Goal: Transaction & Acquisition: Purchase product/service

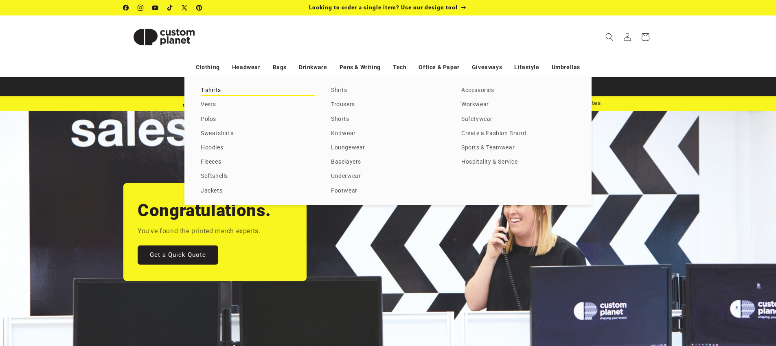
click at [210, 92] on link "T-shirts" at bounding box center [258, 90] width 114 height 11
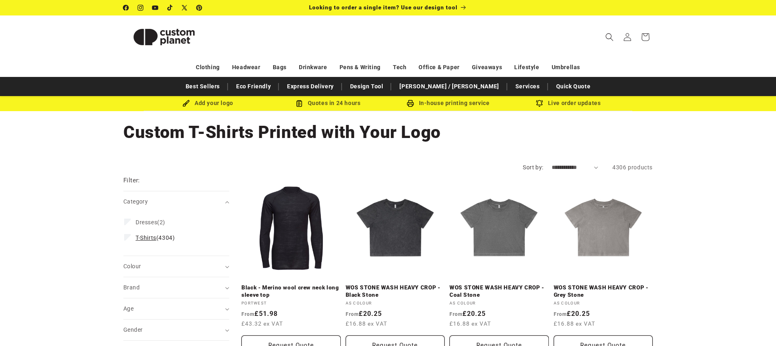
click at [128, 243] on label "T-Shirts (4304) T-Shirts (4304 products)" at bounding box center [173, 237] width 99 height 15
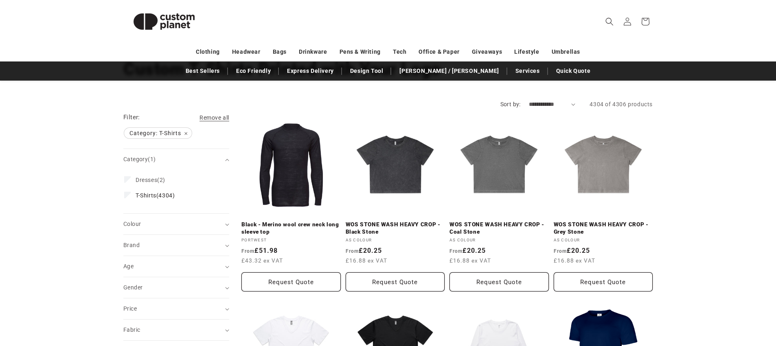
scroll to position [66, 0]
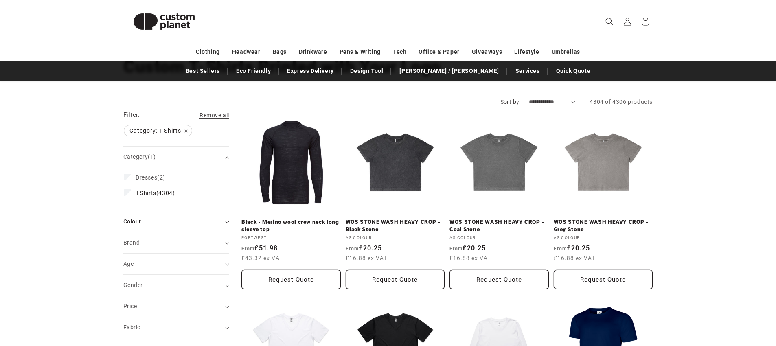
click at [224, 221] on summary "Colour (0)" at bounding box center [176, 221] width 106 height 21
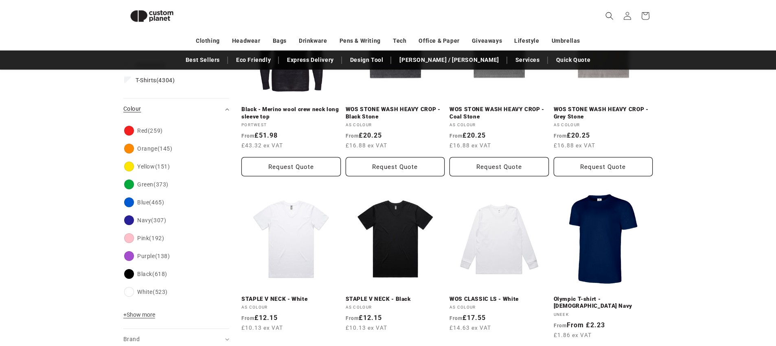
scroll to position [179, 0]
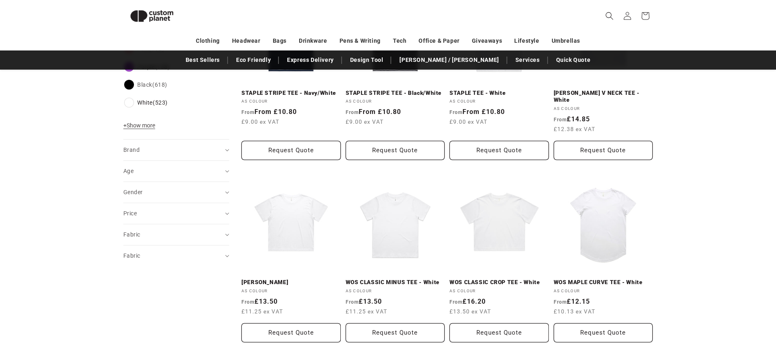
scroll to position [374, 0]
click at [228, 151] on summary "Brand (0)" at bounding box center [176, 149] width 106 height 21
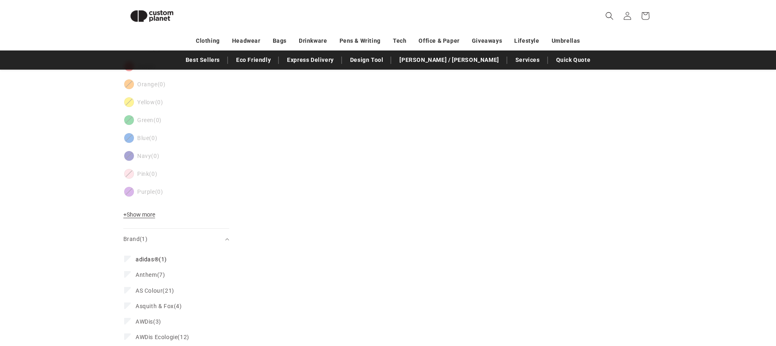
scroll to position [301, 0]
click at [126, 259] on icon at bounding box center [127, 258] width 4 height 3
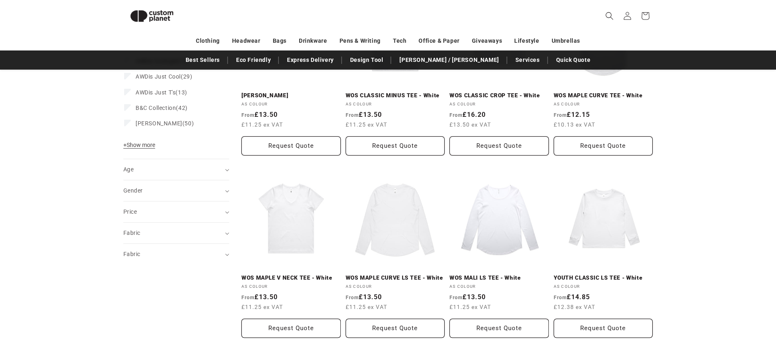
scroll to position [561, 0]
click at [223, 232] on summary "Fabric (0)" at bounding box center [176, 232] width 106 height 21
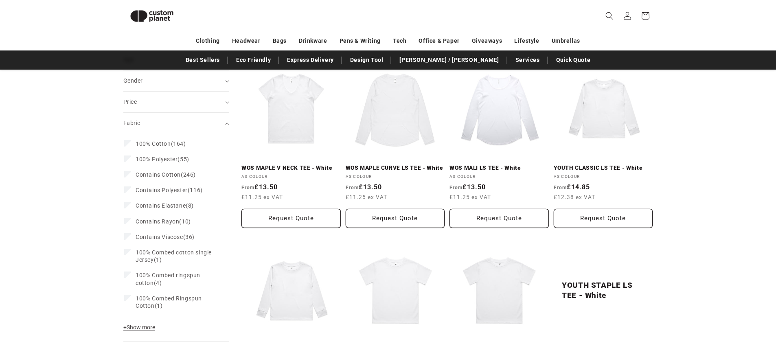
scroll to position [677, 0]
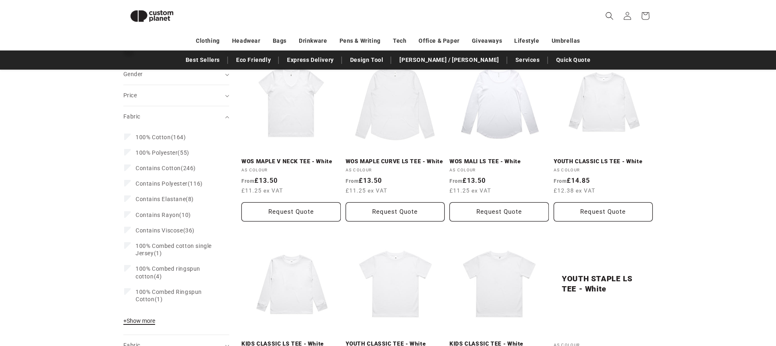
click at [130, 320] on span "+ Show more" at bounding box center [139, 321] width 32 height 7
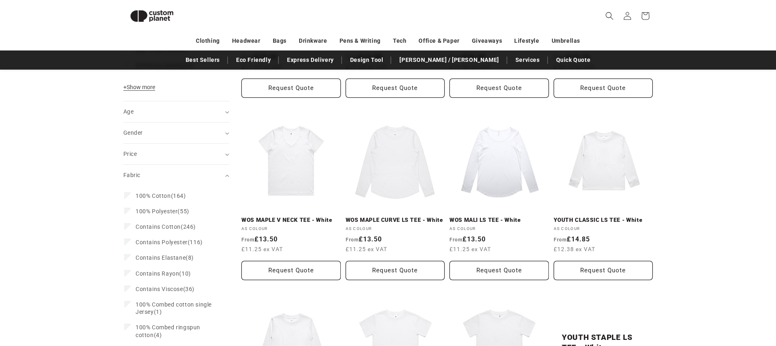
scroll to position [667, 0]
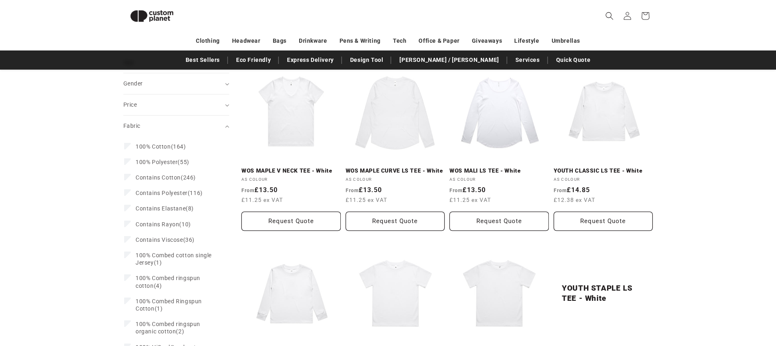
click at [226, 126] on icon "Fabric (0 selected)" at bounding box center [227, 126] width 4 height 2
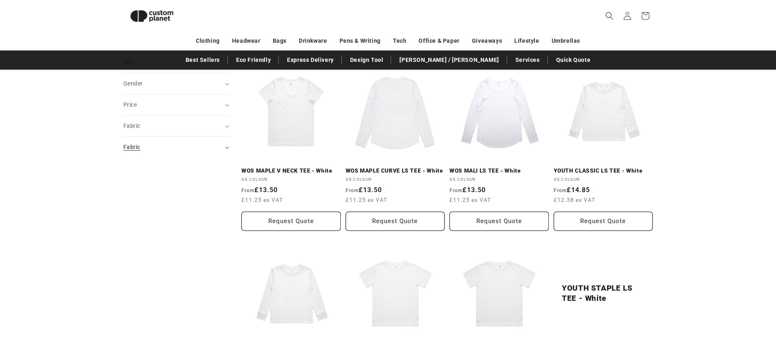
click at [225, 145] on summary "Fabric (0)" at bounding box center [176, 147] width 106 height 21
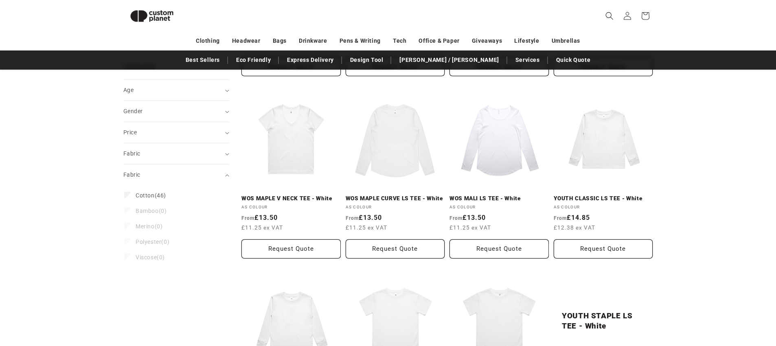
scroll to position [639, 0]
click at [228, 155] on icon "Fabric (0 selected)" at bounding box center [227, 155] width 4 height 2
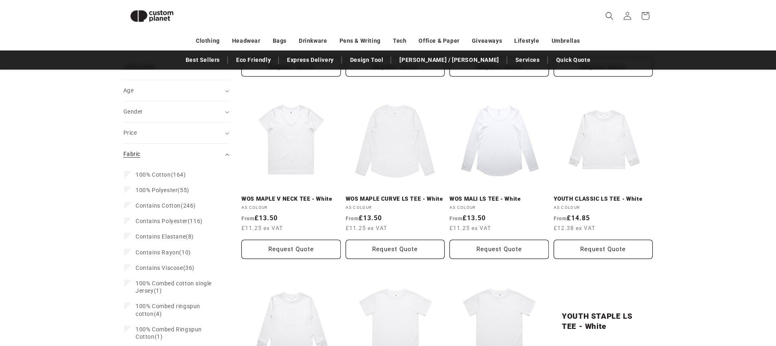
click at [228, 155] on icon "Fabric (0 selected)" at bounding box center [227, 155] width 4 height 2
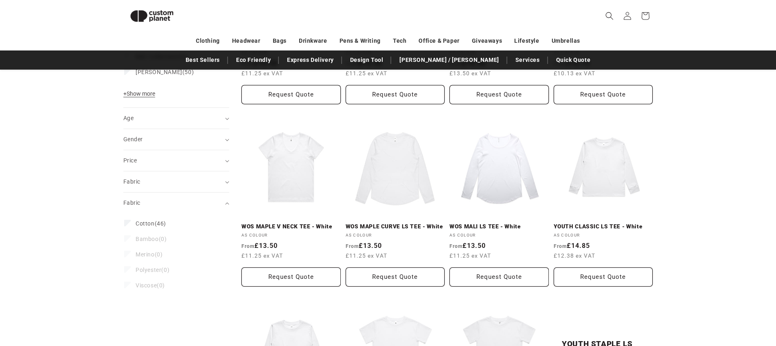
scroll to position [606, 0]
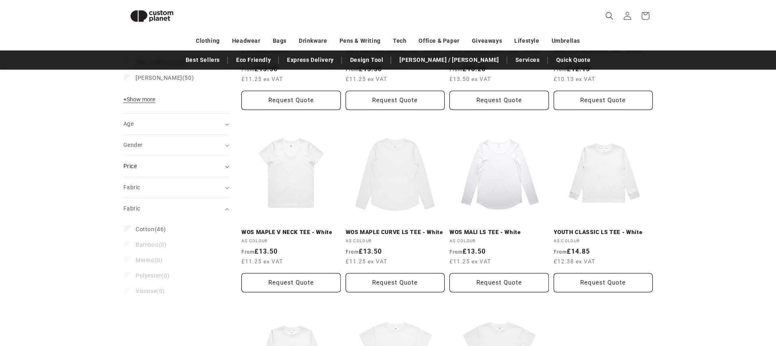
click at [226, 166] on summary "Price" at bounding box center [176, 166] width 106 height 21
click at [226, 125] on icon "Age (0 selected)" at bounding box center [227, 124] width 4 height 2
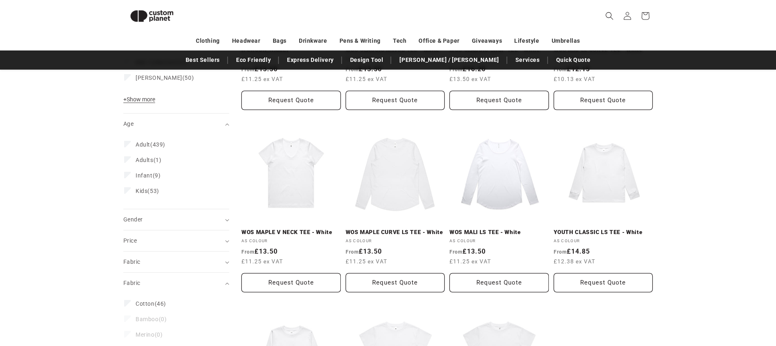
click at [71, 161] on div "**********" at bounding box center [388, 34] width 776 height 994
click at [225, 125] on summary "Age (0)" at bounding box center [176, 124] width 106 height 21
click at [228, 140] on summary "Gender (0)" at bounding box center [176, 145] width 106 height 21
click at [36, 190] on div "**********" at bounding box center [388, 34] width 776 height 994
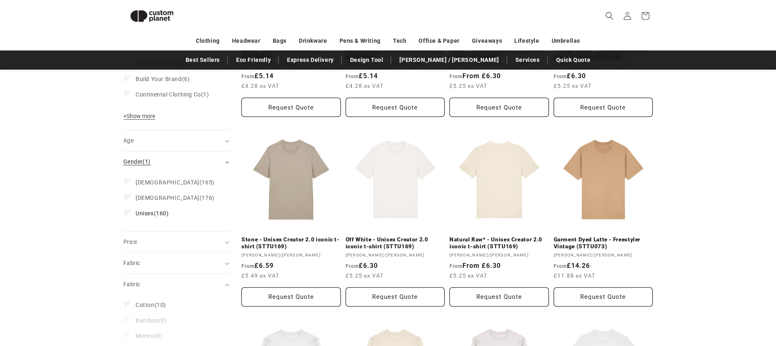
scroll to position [623, 0]
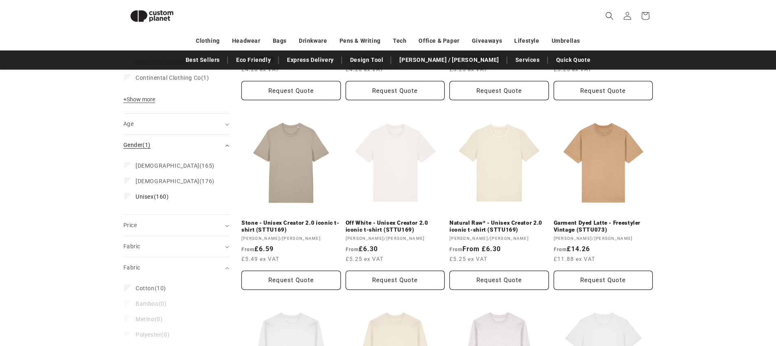
click at [227, 148] on summary "Gender (1)" at bounding box center [176, 145] width 106 height 21
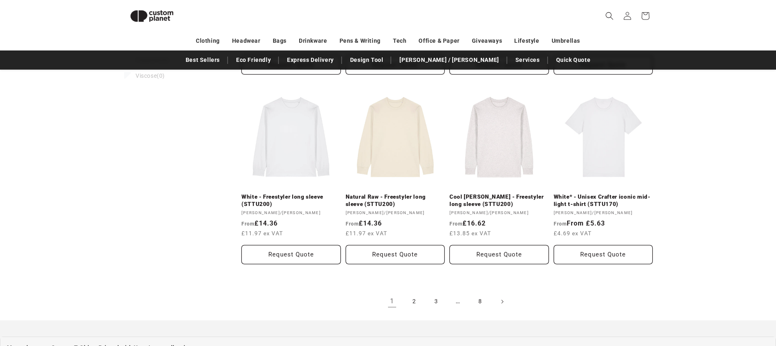
scroll to position [837, 0]
click at [410, 300] on link "2" at bounding box center [414, 303] width 18 height 18
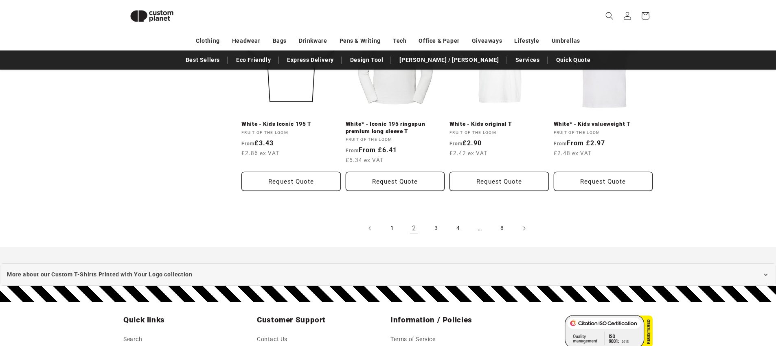
scroll to position [915, 0]
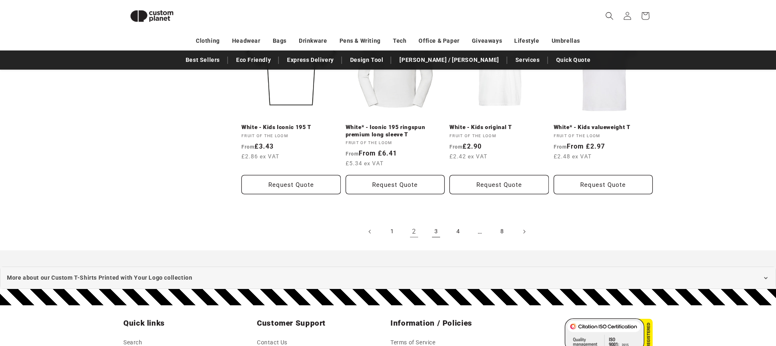
click at [439, 235] on link "3" at bounding box center [436, 232] width 18 height 18
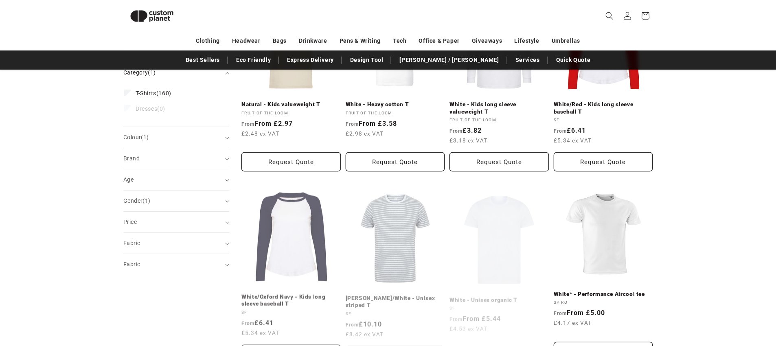
scroll to position [179, 0]
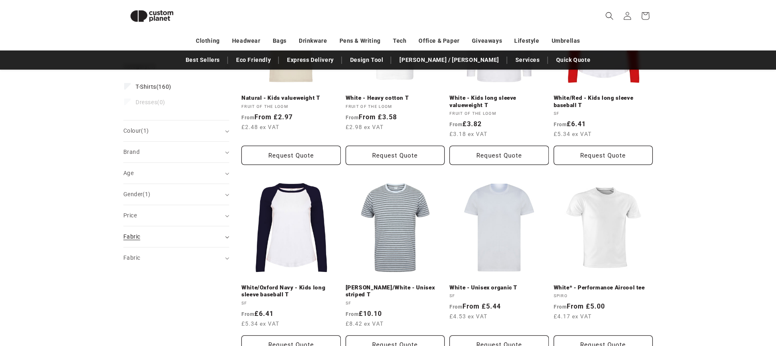
click at [224, 236] on summary "Fabric (0)" at bounding box center [176, 236] width 106 height 21
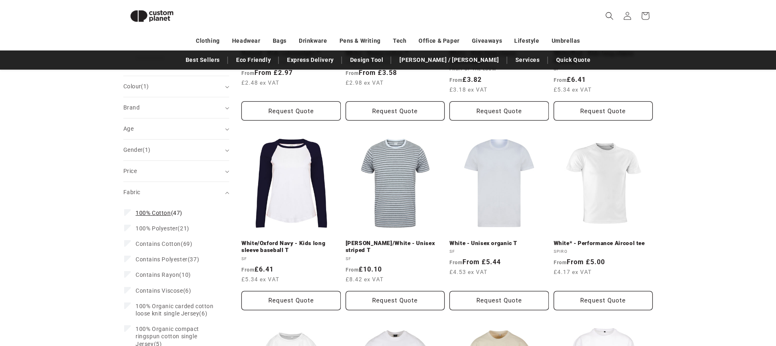
scroll to position [225, 0]
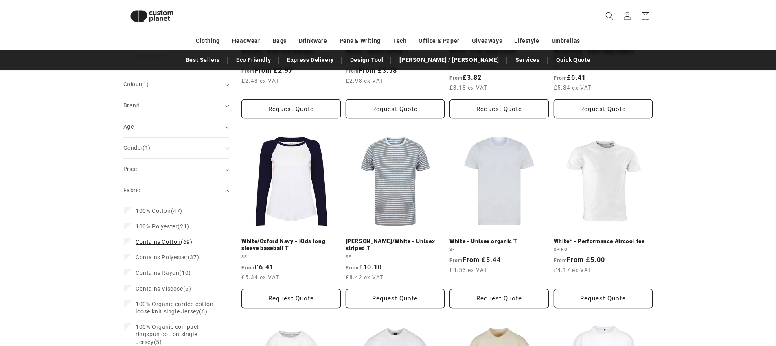
click at [158, 240] on span "Contains Cotton" at bounding box center [158, 242] width 45 height 7
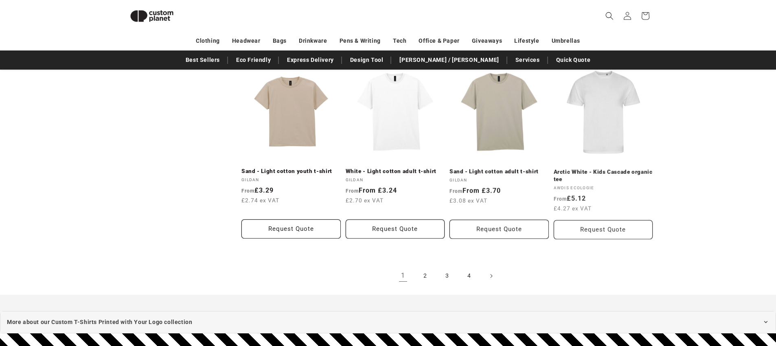
scroll to position [864, 0]
click at [424, 279] on link "2" at bounding box center [425, 276] width 18 height 18
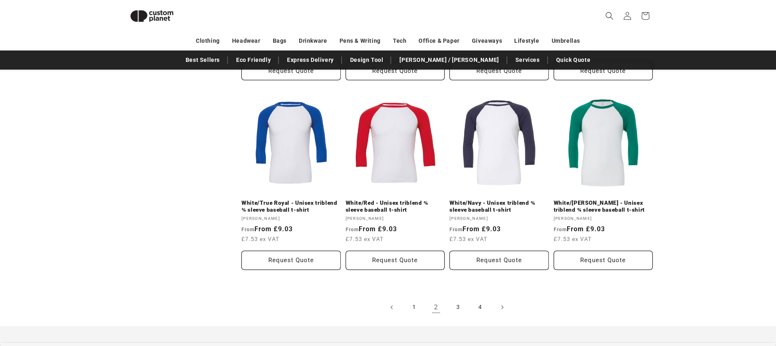
scroll to position [839, 0]
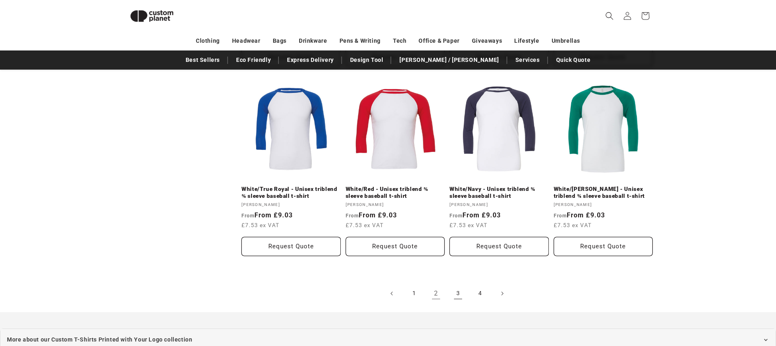
click at [456, 293] on link "3" at bounding box center [458, 294] width 18 height 18
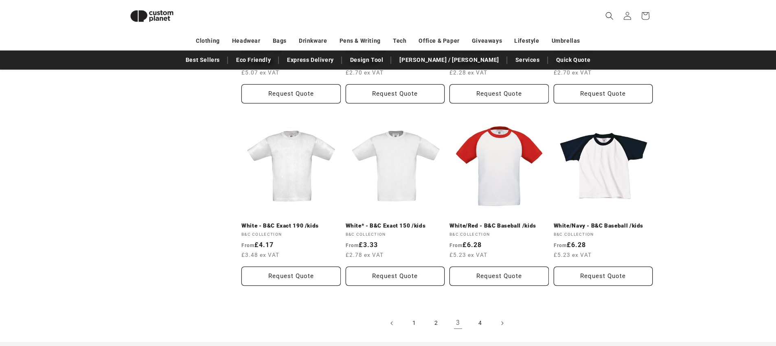
scroll to position [797, 0]
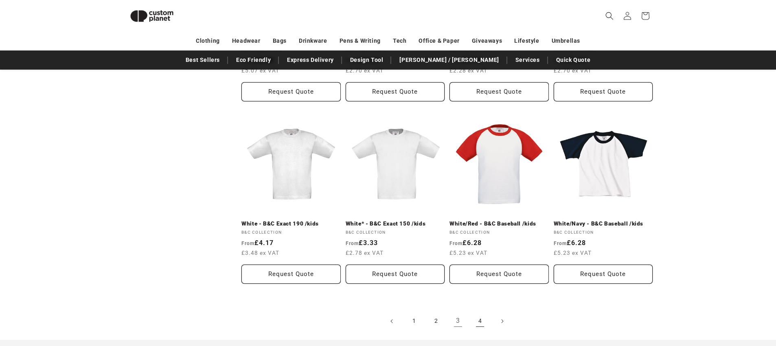
click at [479, 323] on link "4" at bounding box center [480, 321] width 18 height 18
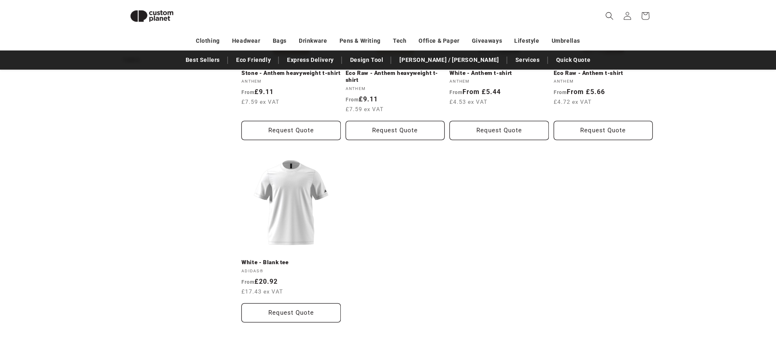
scroll to position [391, 0]
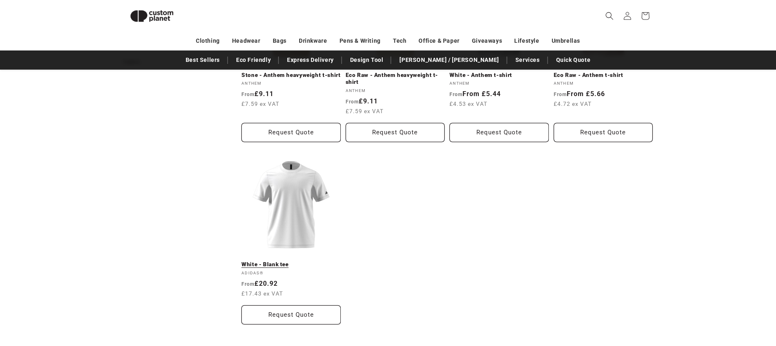
click at [287, 261] on link "White - Blank tee" at bounding box center [290, 264] width 99 height 7
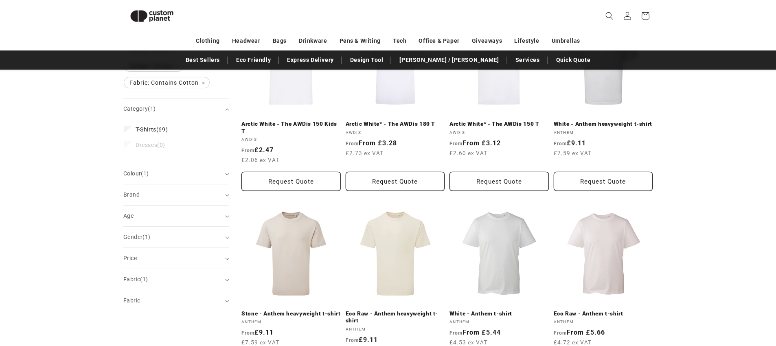
scroll to position [147, 0]
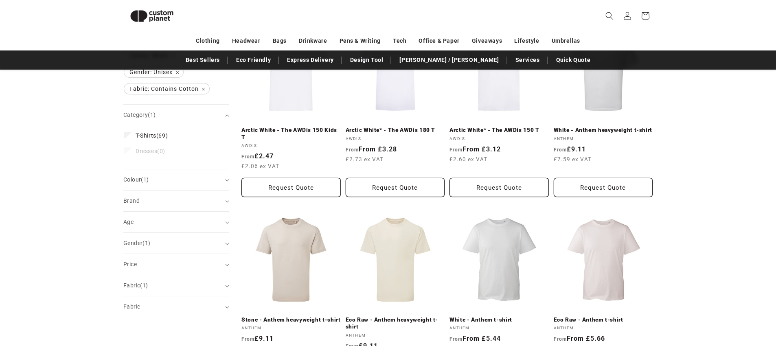
click at [230, 180] on aside "Filter: Remove all Category: T-Shirts Remove filter Colour: White Remove filter…" at bounding box center [182, 314] width 118 height 601
click at [226, 180] on icon "Colour (1 selected)" at bounding box center [227, 180] width 4 height 2
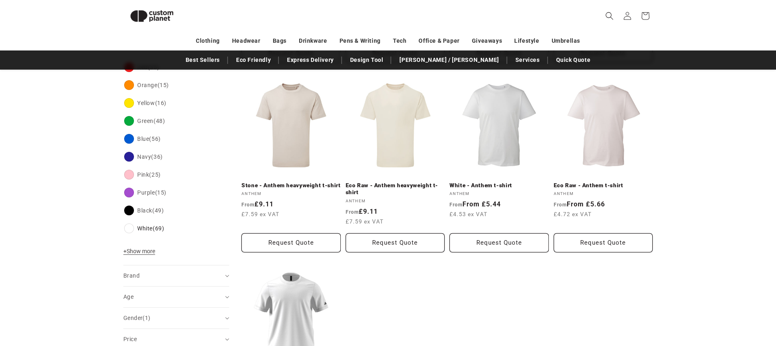
scroll to position [284, 0]
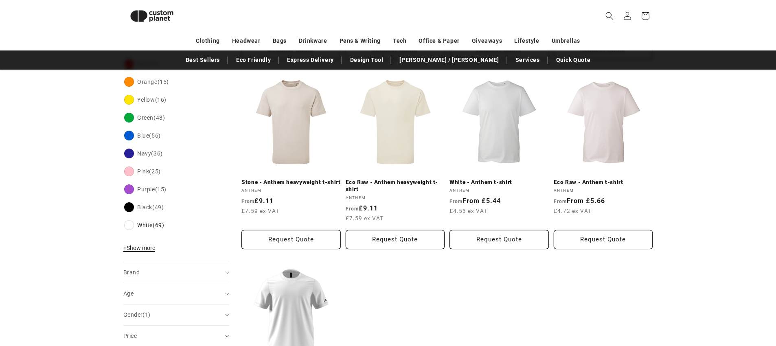
click at [158, 247] on button "+ Show more - Show less" at bounding box center [140, 249] width 34 height 11
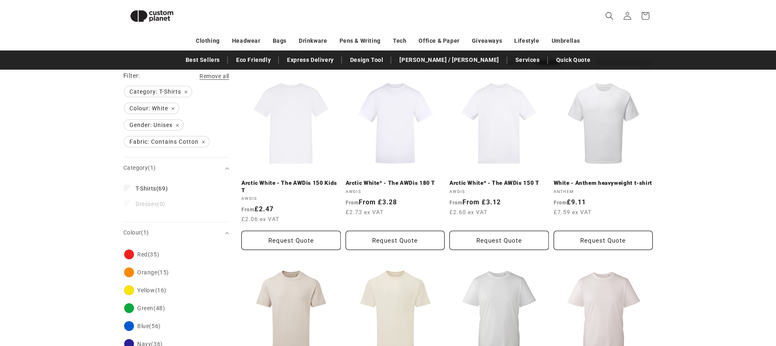
scroll to position [1, 0]
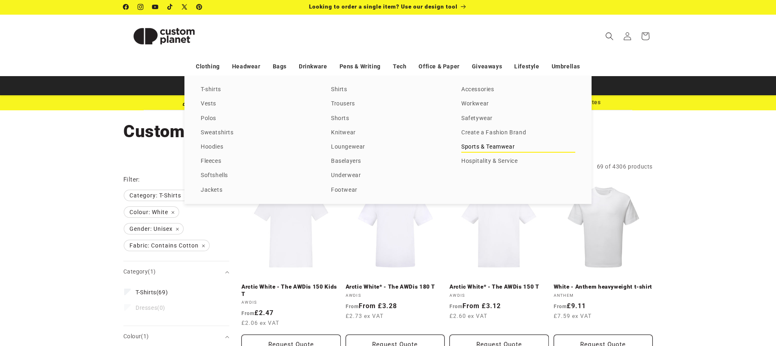
click at [467, 151] on link "Sports & Teamwear" at bounding box center [518, 147] width 114 height 11
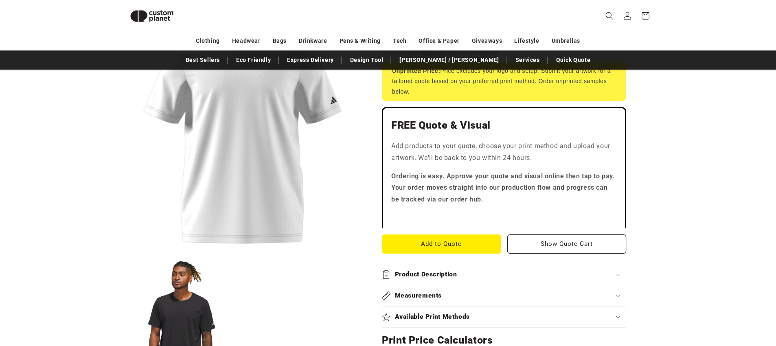
scroll to position [159, 0]
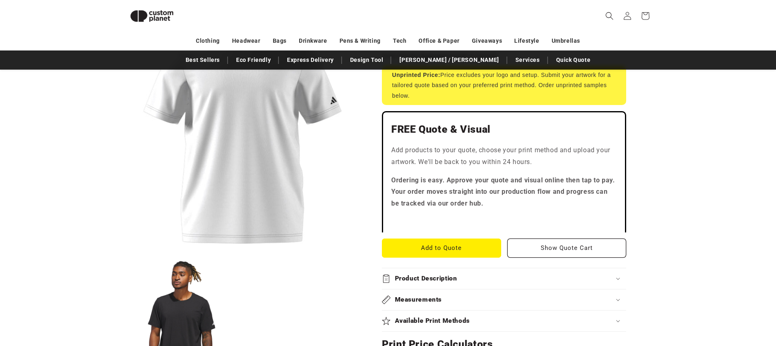
click at [612, 276] on div "Product Description" at bounding box center [504, 278] width 244 height 9
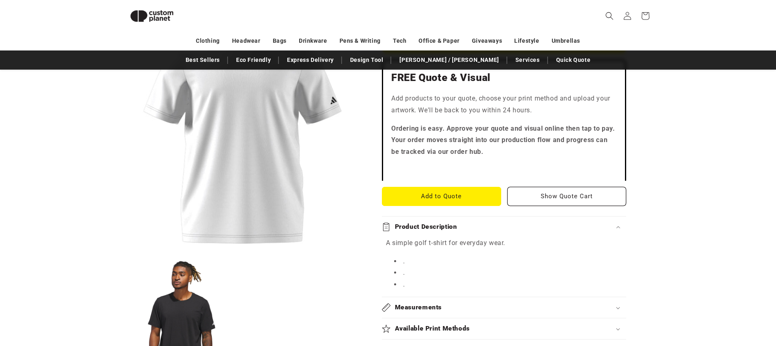
scroll to position [212, 0]
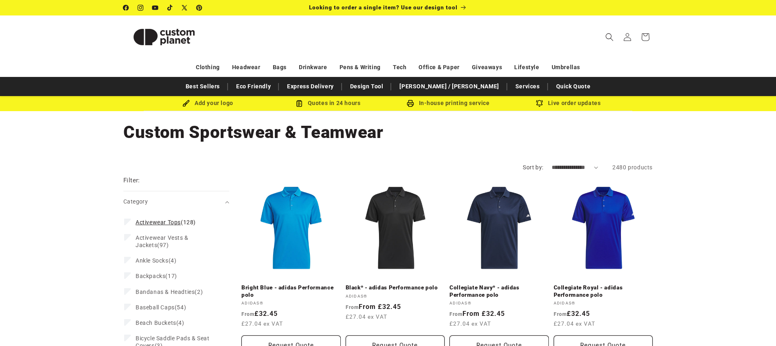
click at [157, 227] on label "Activewear Tops (128) Activewear Tops (128 products)" at bounding box center [173, 222] width 99 height 15
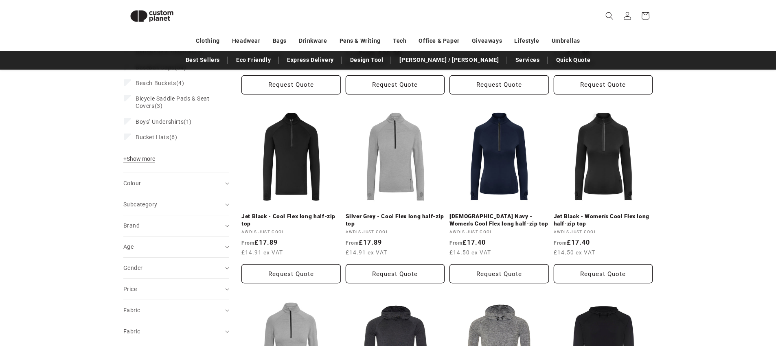
scroll to position [251, 0]
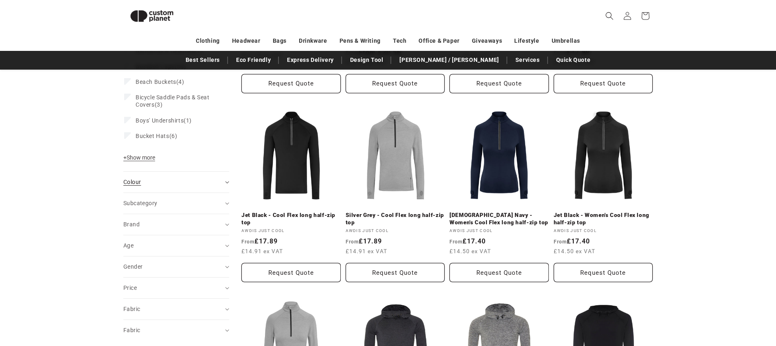
click at [214, 184] on div "Colour (0)" at bounding box center [172, 182] width 99 height 9
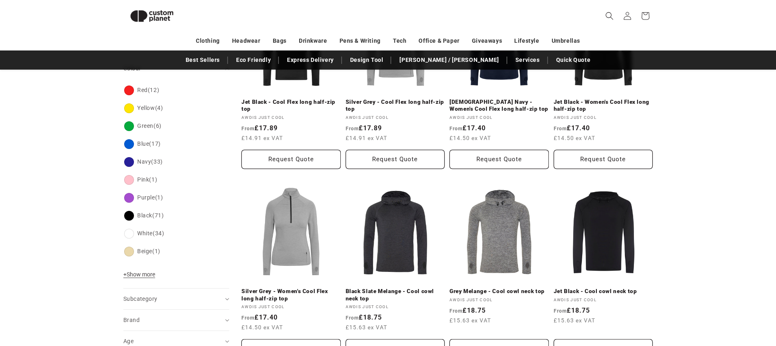
scroll to position [370, 0]
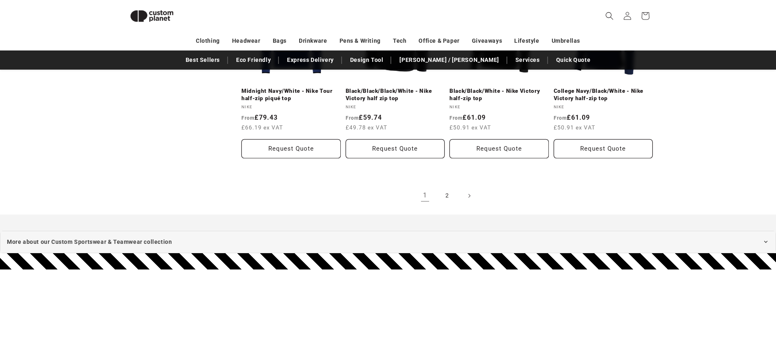
scroll to position [946, 0]
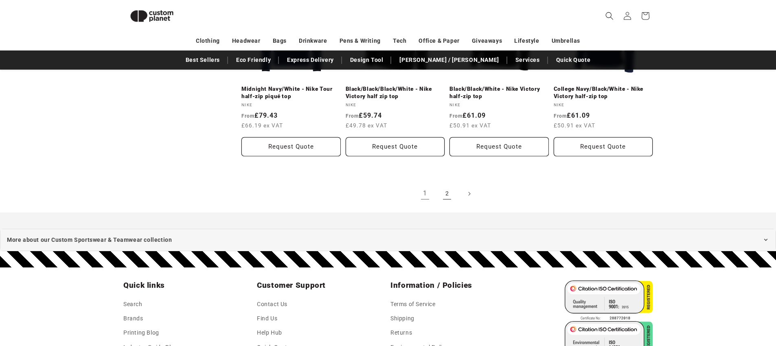
click at [450, 197] on link "2" at bounding box center [447, 194] width 18 height 18
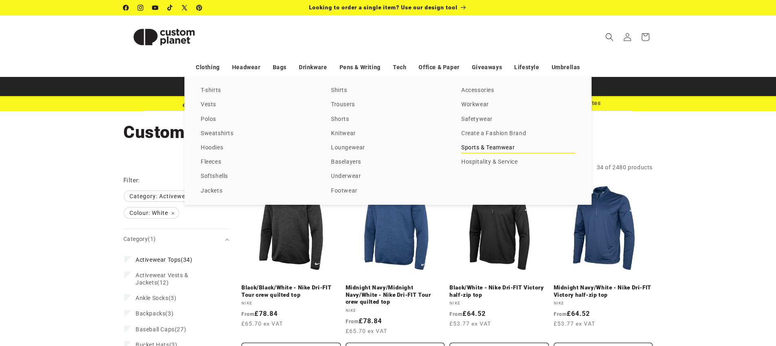
click at [499, 146] on link "Sports & Teamwear" at bounding box center [518, 148] width 114 height 11
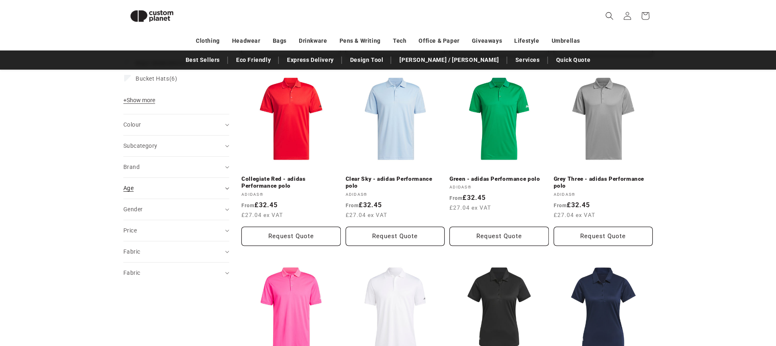
scroll to position [287, 0]
click at [226, 132] on summary "Colour (0)" at bounding box center [176, 125] width 106 height 21
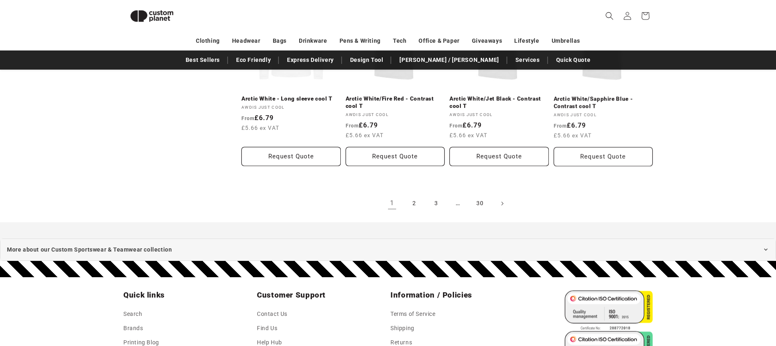
scroll to position [939, 0]
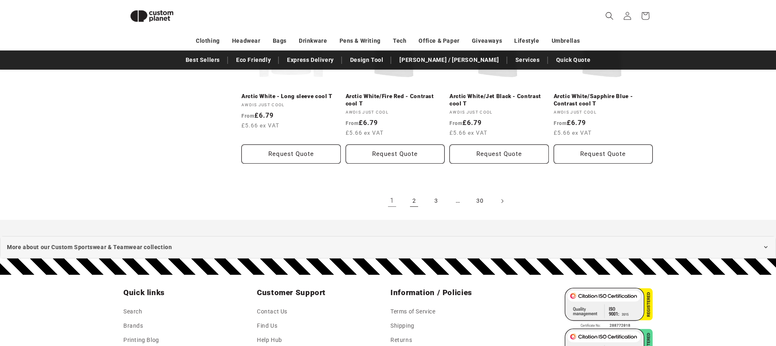
click at [414, 199] on link "2" at bounding box center [414, 201] width 18 height 18
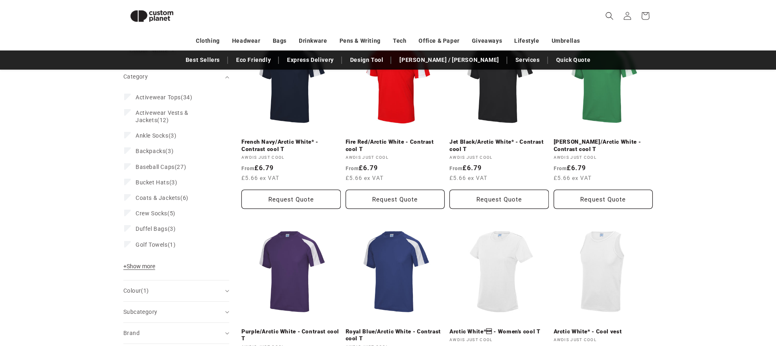
scroll to position [138, 0]
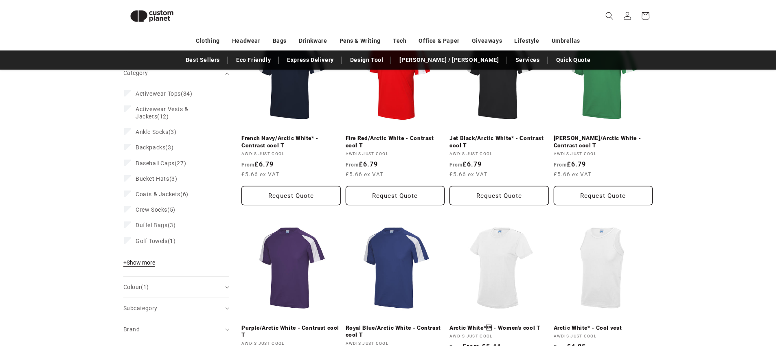
click at [147, 261] on span "+ Show more" at bounding box center [139, 262] width 32 height 7
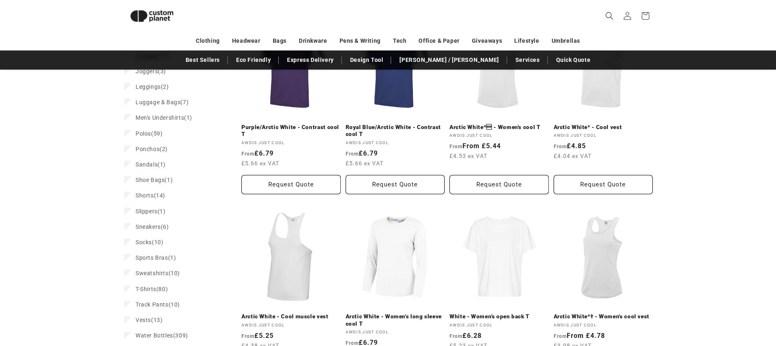
scroll to position [355, 0]
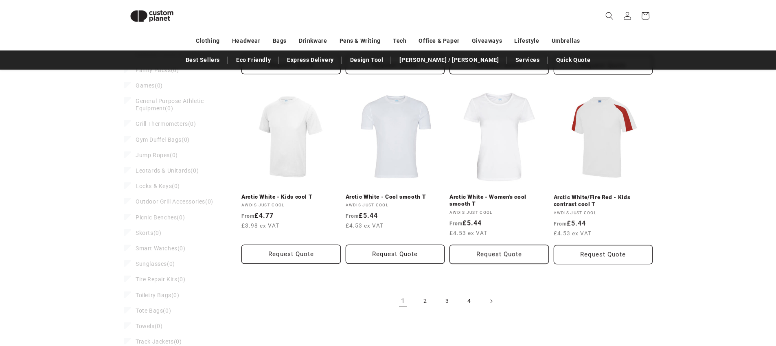
scroll to position [830, 0]
click at [428, 304] on link "2" at bounding box center [425, 303] width 18 height 18
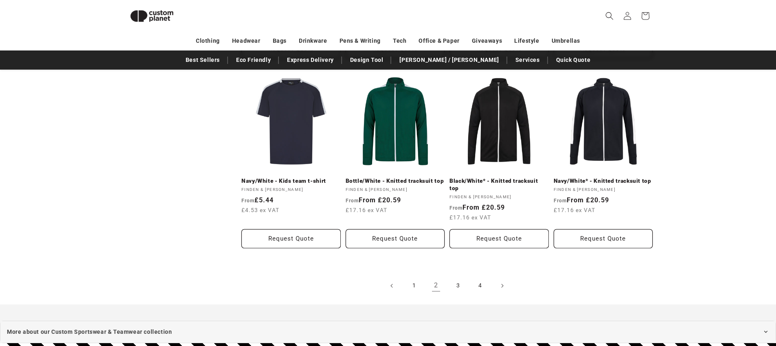
scroll to position [856, 0]
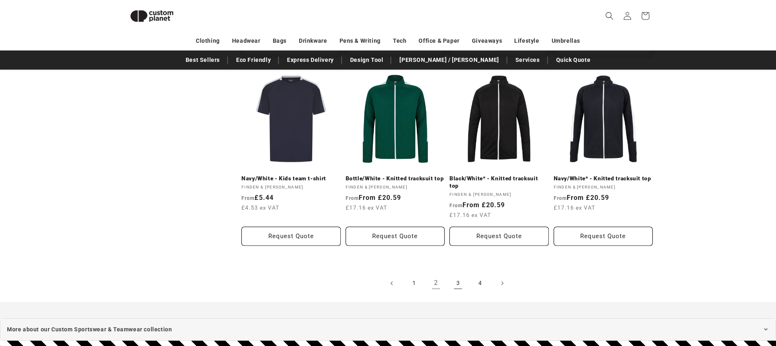
click at [460, 276] on link "3" at bounding box center [458, 283] width 18 height 18
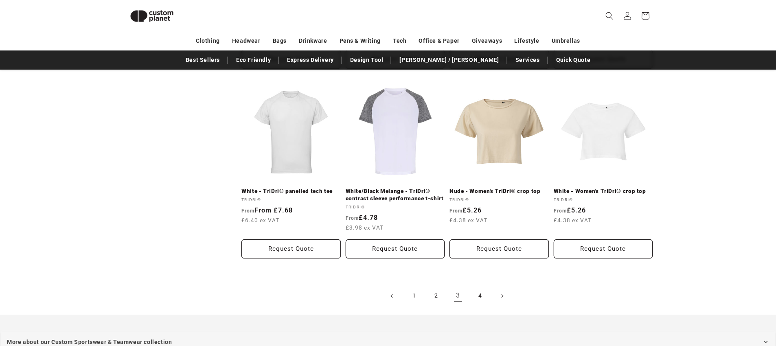
scroll to position [843, 0]
click at [483, 298] on link "4" at bounding box center [480, 296] width 18 height 18
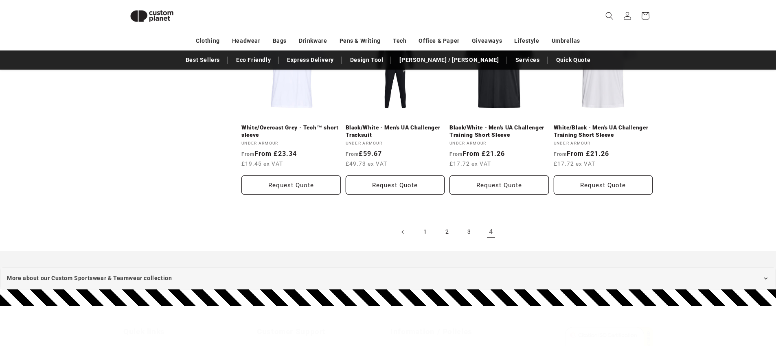
scroll to position [917, 0]
